Goal: Task Accomplishment & Management: Use online tool/utility

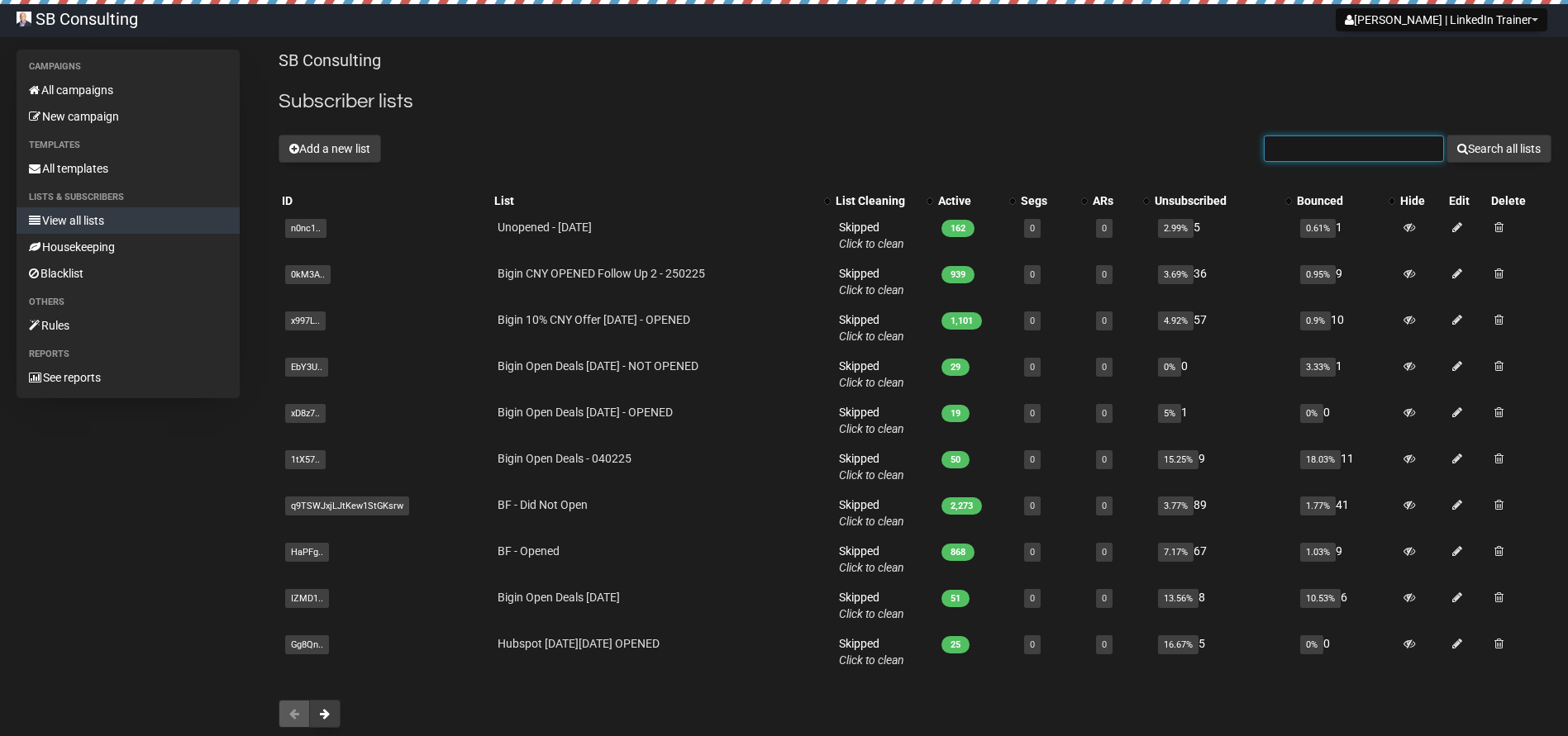
click at [1338, 146] on input "text" at bounding box center [1353, 148] width 180 height 26
type input "steve bruce"
click at [1484, 142] on button "Search all lists" at bounding box center [1498, 148] width 105 height 28
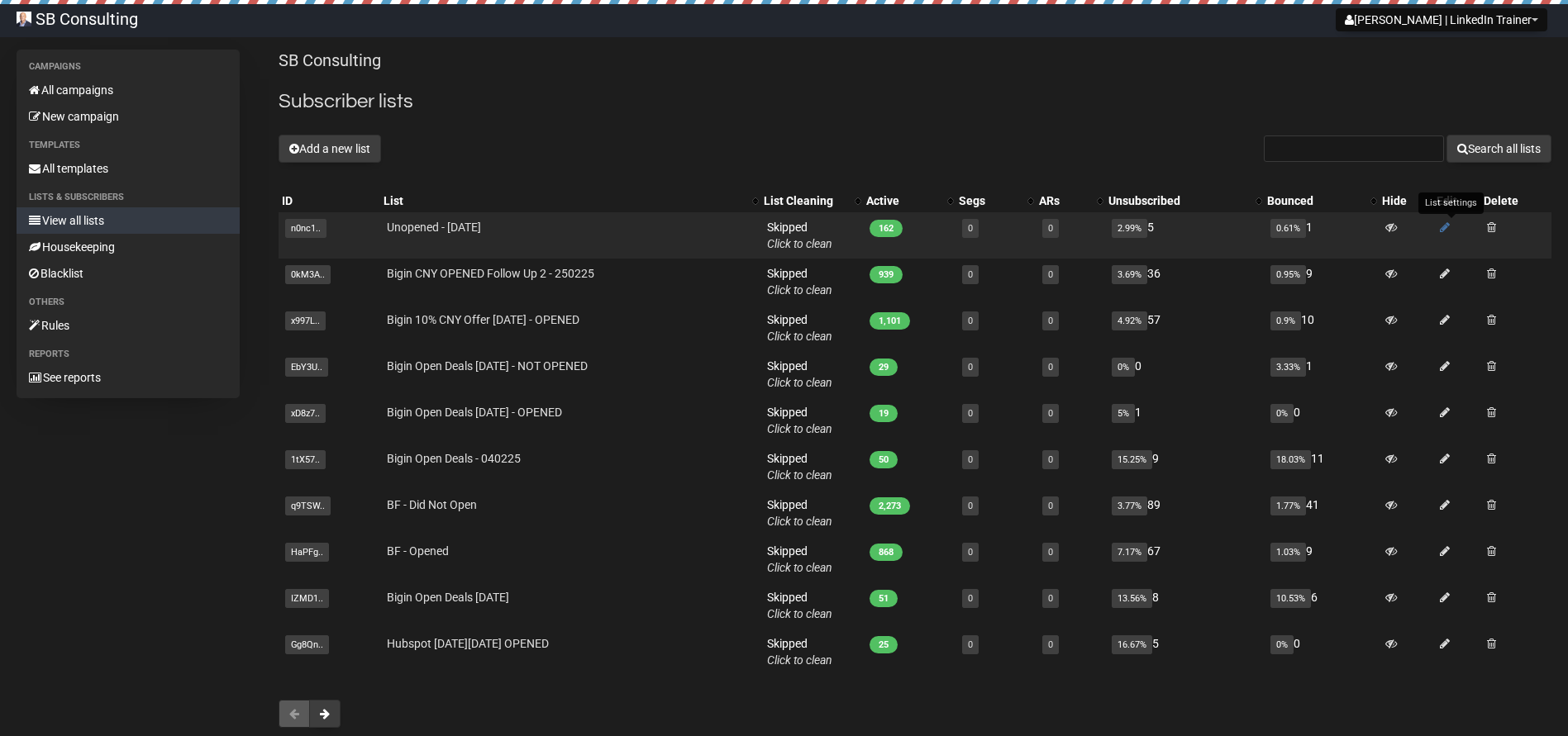
click at [1449, 221] on icon at bounding box center [1445, 227] width 10 height 12
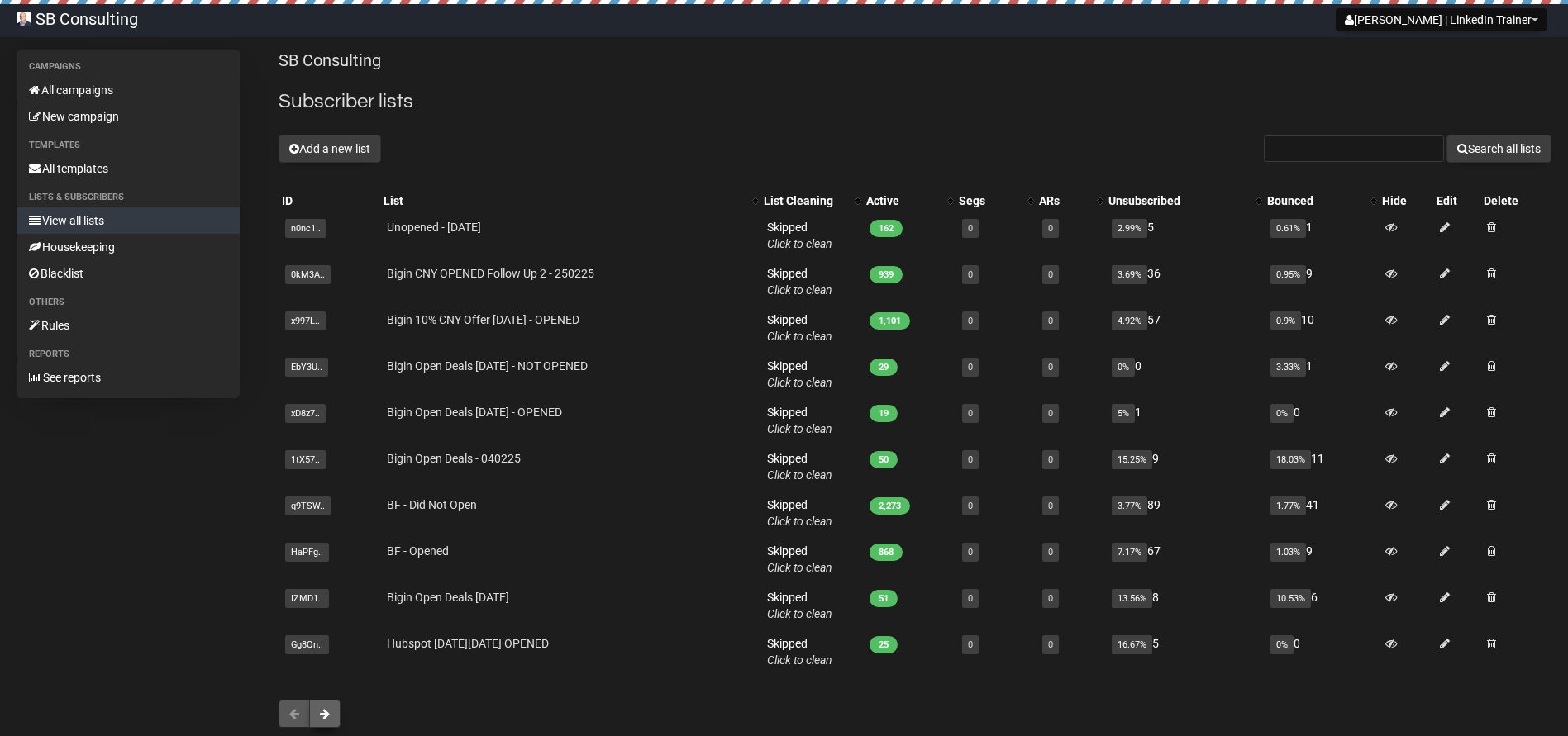
click at [331, 713] on button at bounding box center [324, 713] width 31 height 28
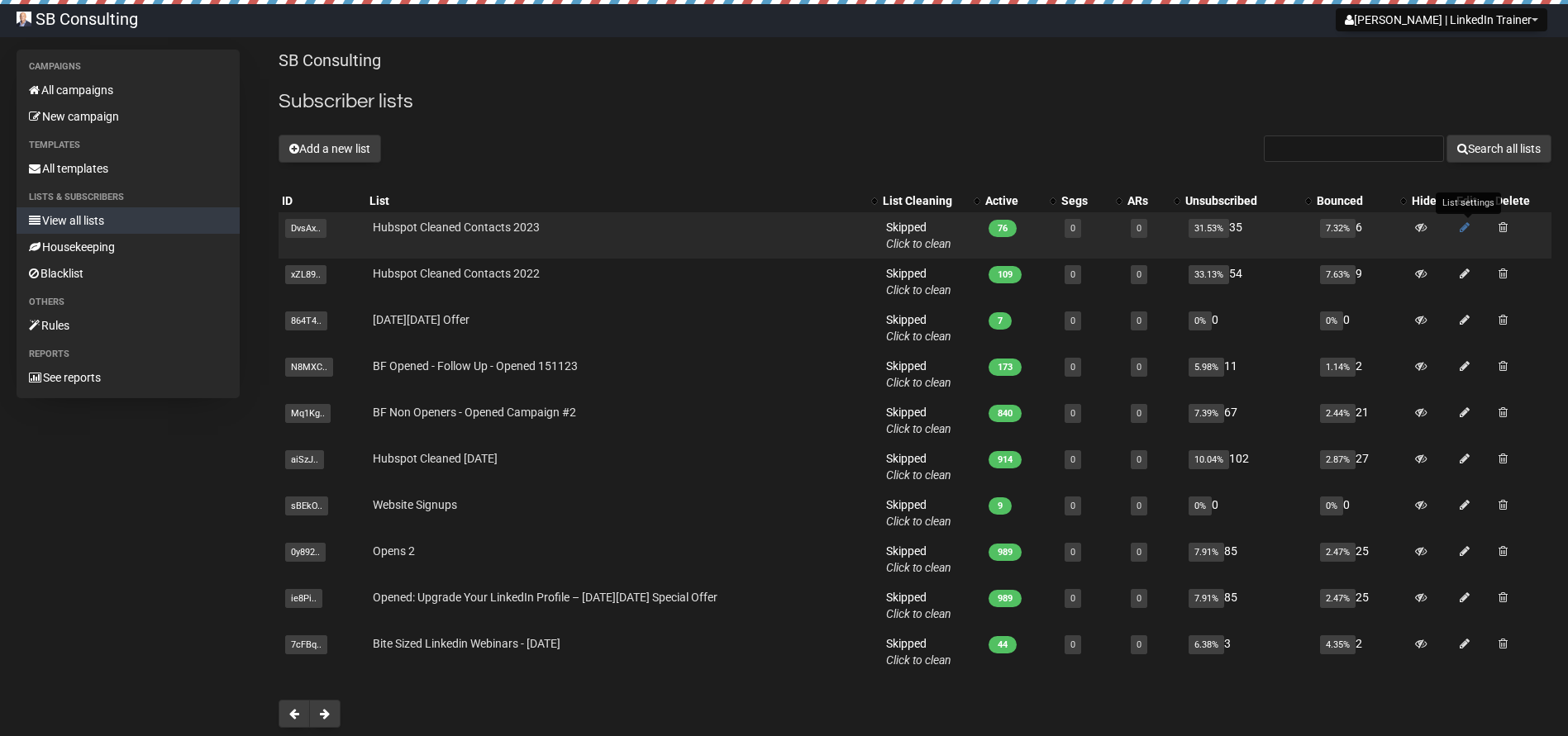
click at [1464, 222] on icon at bounding box center [1465, 227] width 10 height 12
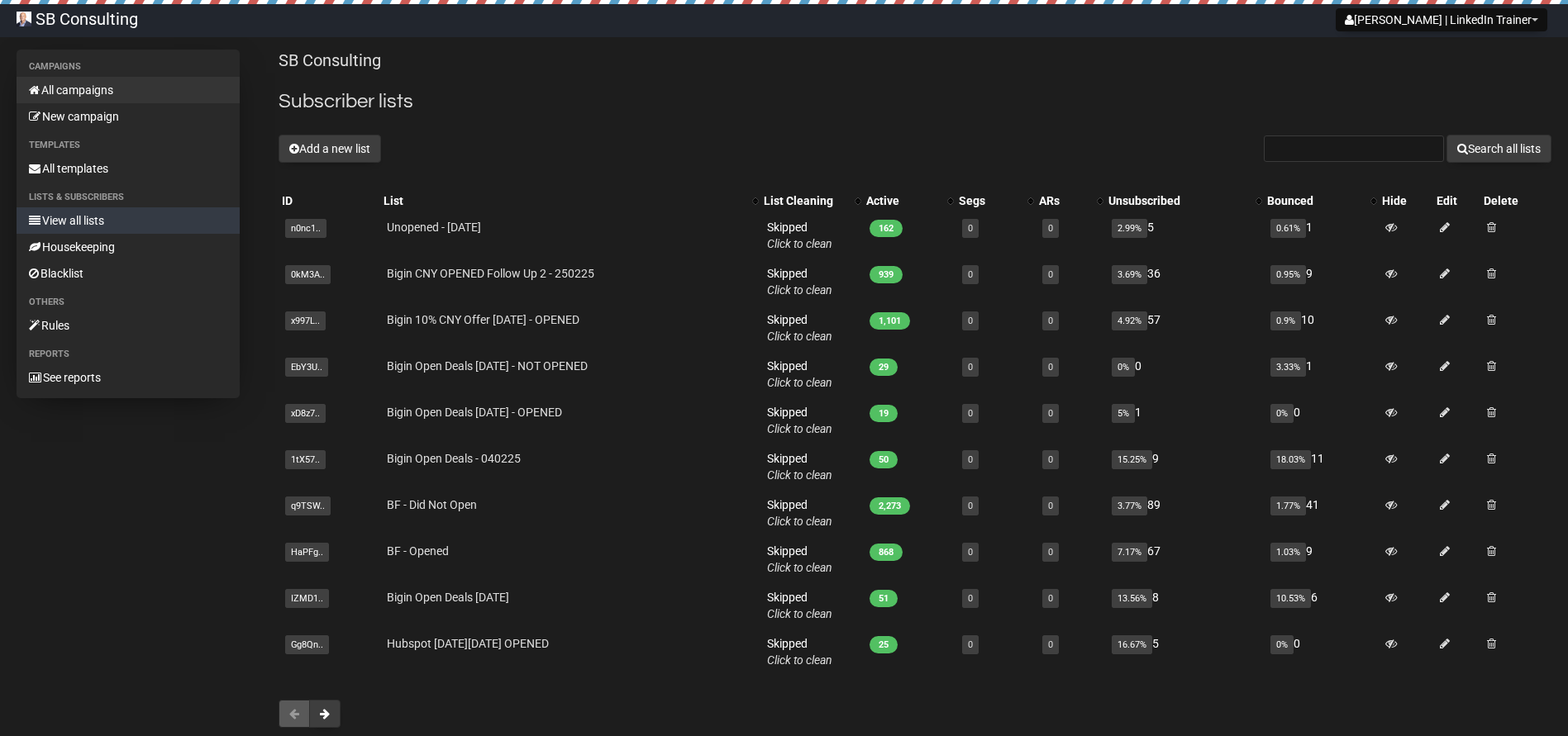
click at [72, 88] on link "All campaigns" at bounding box center [128, 89] width 223 height 26
